Goal: Find specific page/section

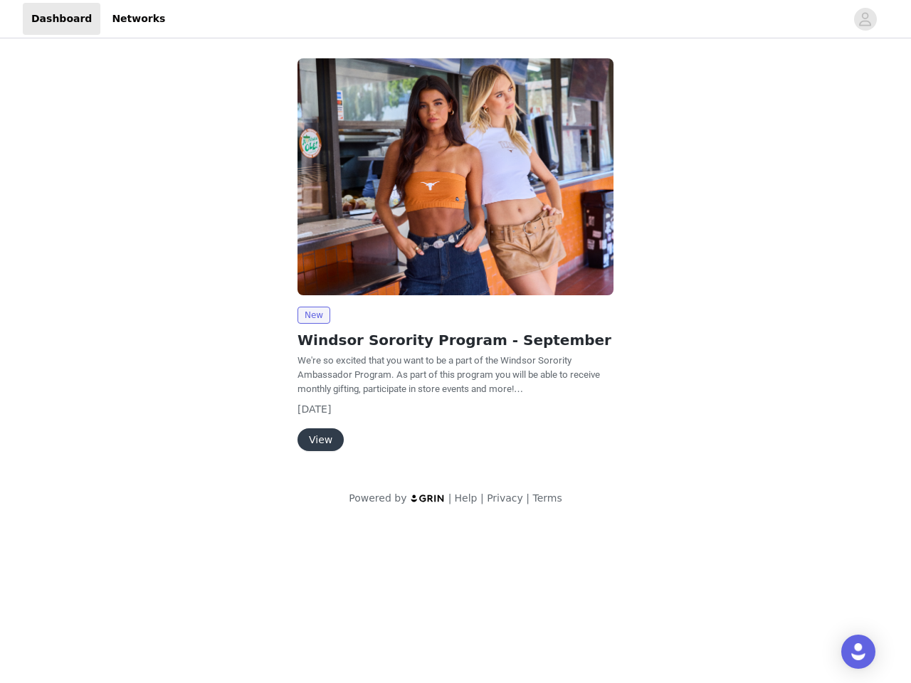
click at [456, 261] on img at bounding box center [456, 176] width 316 height 237
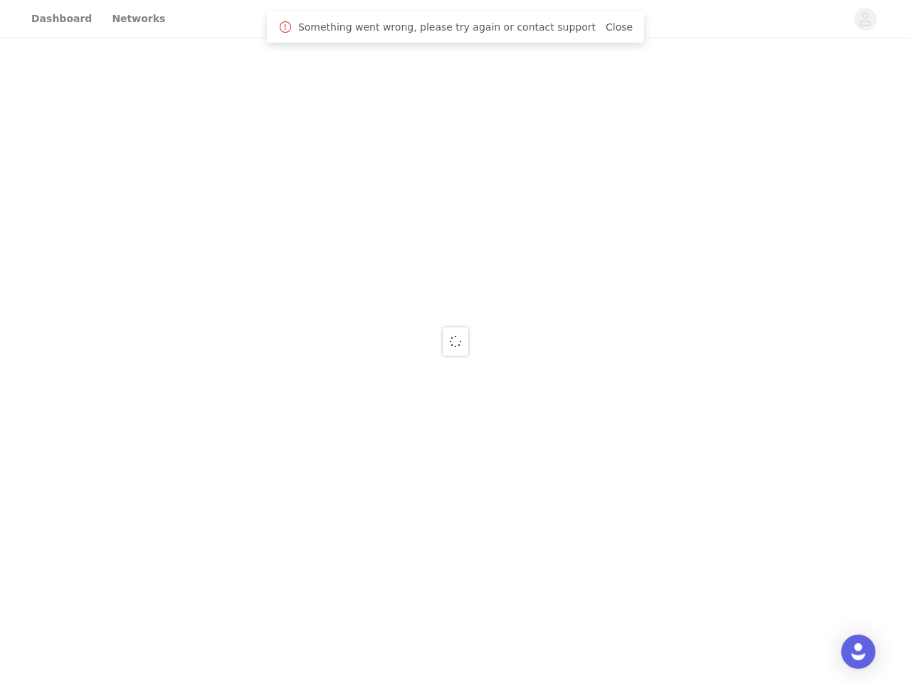
click at [866, 19] on div at bounding box center [455, 341] width 911 height 683
click at [456, 177] on div at bounding box center [455, 341] width 911 height 683
click at [313, 315] on div at bounding box center [455, 341] width 911 height 683
click at [320, 440] on div at bounding box center [455, 341] width 911 height 683
click at [859, 652] on img "Open Intercom Messenger" at bounding box center [858, 652] width 17 height 17
